Goal: Navigation & Orientation: Find specific page/section

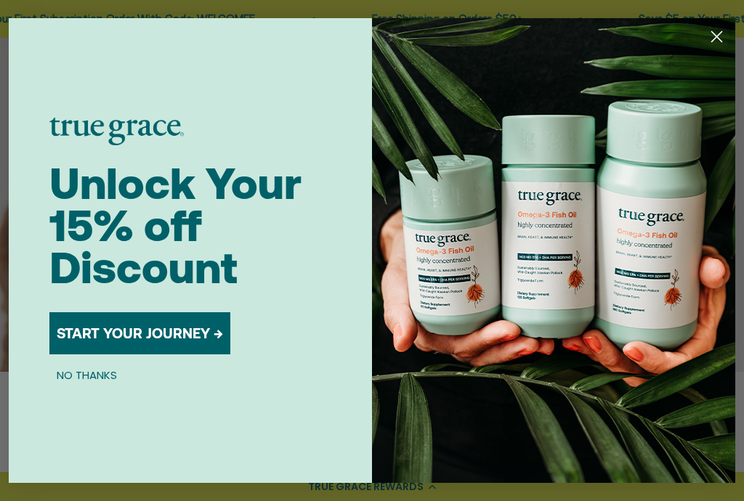
click at [713, 35] on circle "Close dialog" at bounding box center [716, 37] width 24 height 24
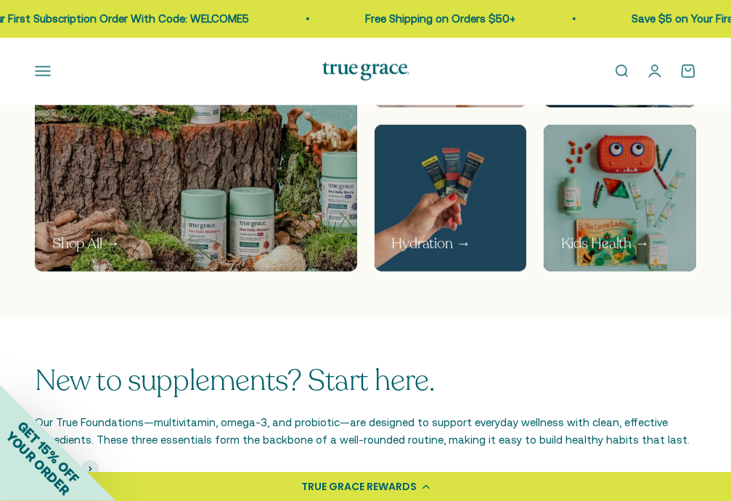
scroll to position [508, 0]
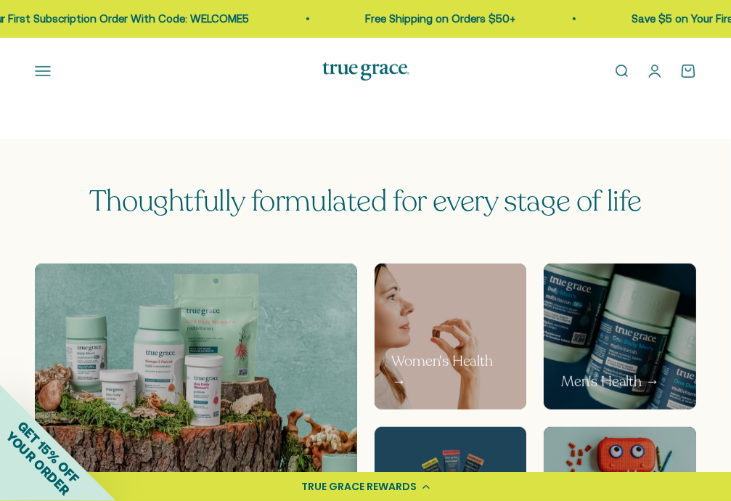
click at [411, 368] on p "Women's Health →" at bounding box center [451, 371] width 118 height 41
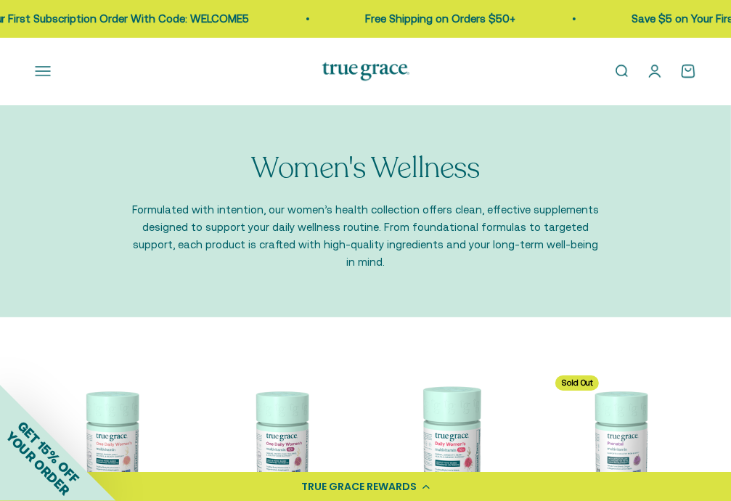
click at [36, 74] on button "Open navigation menu" at bounding box center [43, 71] width 16 height 16
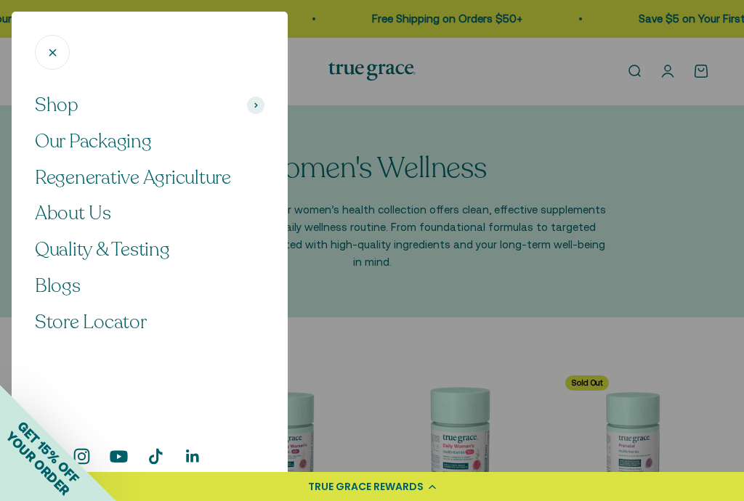
click at [354, 273] on div at bounding box center [372, 250] width 744 height 501
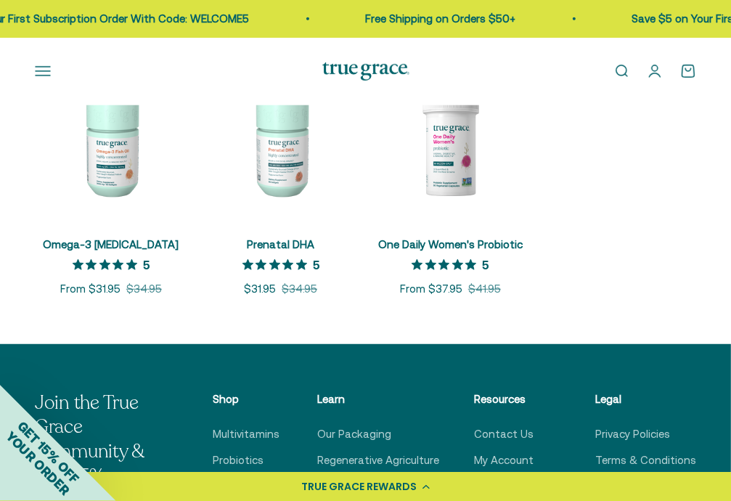
scroll to position [726, 0]
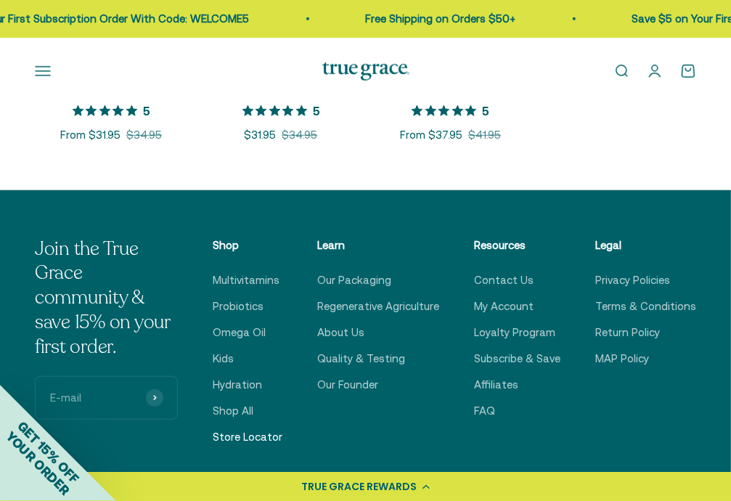
click at [282, 428] on link "Store Locator" at bounding box center [248, 436] width 70 height 17
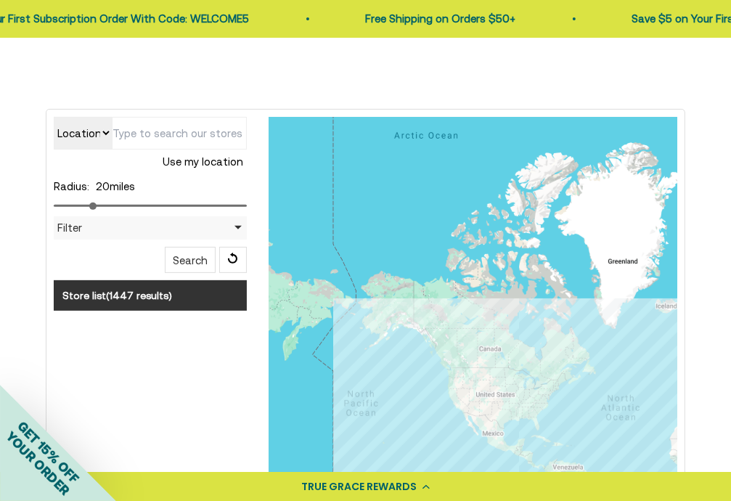
click at [162, 132] on input "text" at bounding box center [179, 133] width 135 height 33
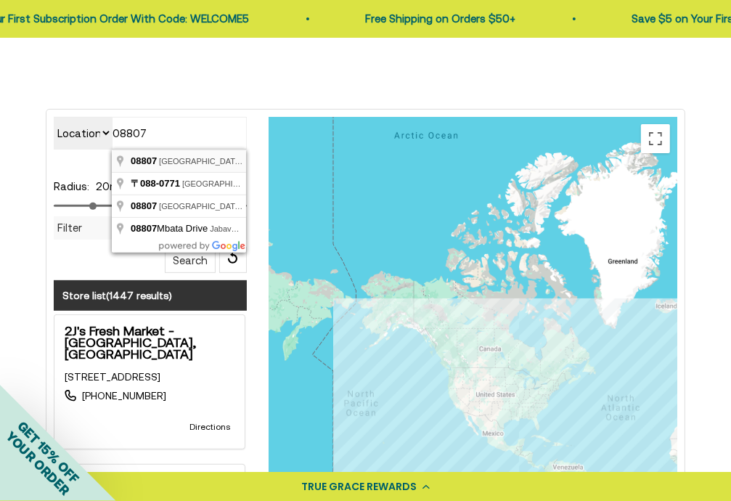
type input "[GEOGRAPHIC_DATA], [GEOGRAPHIC_DATA]"
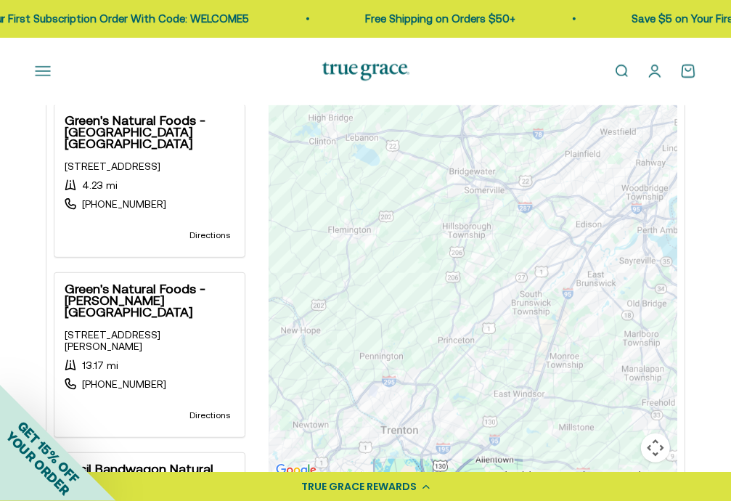
click at [132, 129] on strong "Green's Natural Foods - [GEOGRAPHIC_DATA] [GEOGRAPHIC_DATA]" at bounding box center [150, 132] width 170 height 35
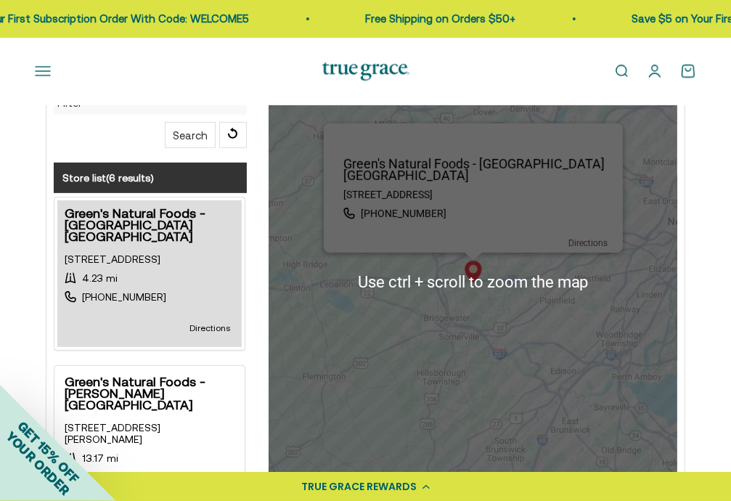
scroll to position [363, 0]
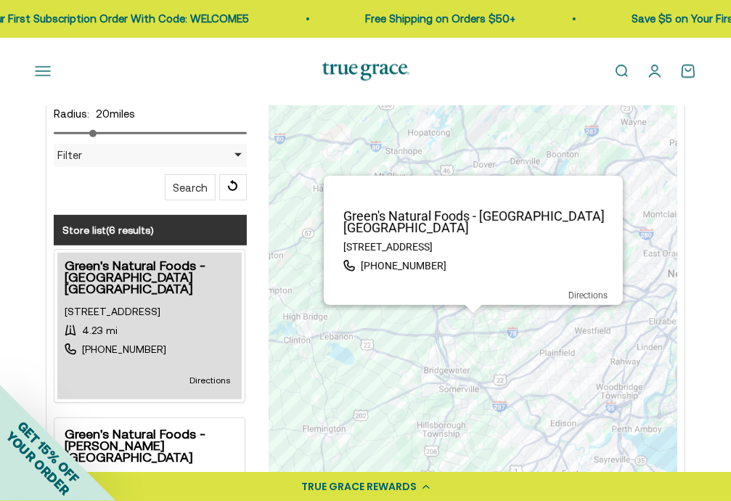
click at [425, 211] on p "Green's Natural Foods - [GEOGRAPHIC_DATA] [GEOGRAPHIC_DATA]" at bounding box center [478, 222] width 290 height 23
click at [372, 213] on p "Green's Natural Foods - [GEOGRAPHIC_DATA] [GEOGRAPHIC_DATA]" at bounding box center [478, 222] width 290 height 23
click at [382, 241] on p "[STREET_ADDRESS]" at bounding box center [477, 247] width 269 height 12
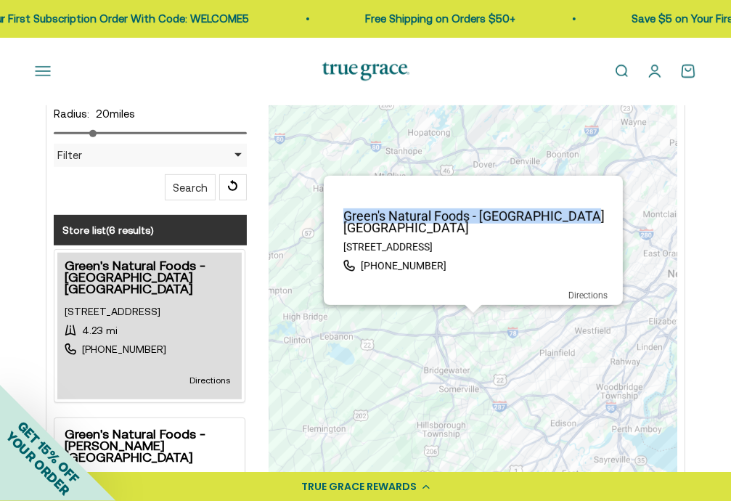
drag, startPoint x: 341, startPoint y: 216, endPoint x: 571, endPoint y: 216, distance: 230.2
click at [587, 213] on p "Green's Natural Foods - [GEOGRAPHIC_DATA] [GEOGRAPHIC_DATA]" at bounding box center [478, 222] width 290 height 23
